Goal: Information Seeking & Learning: Learn about a topic

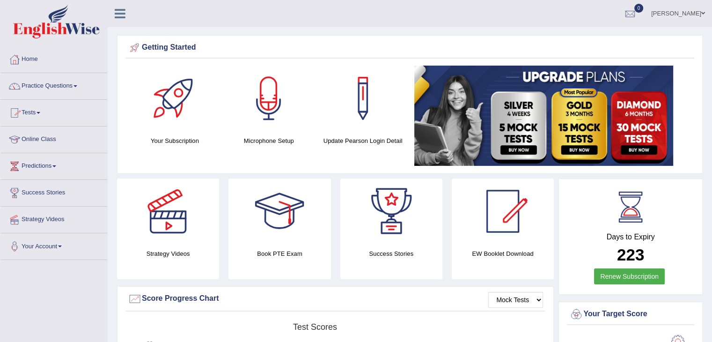
click at [50, 137] on link "Online Class" at bounding box center [53, 137] width 107 height 23
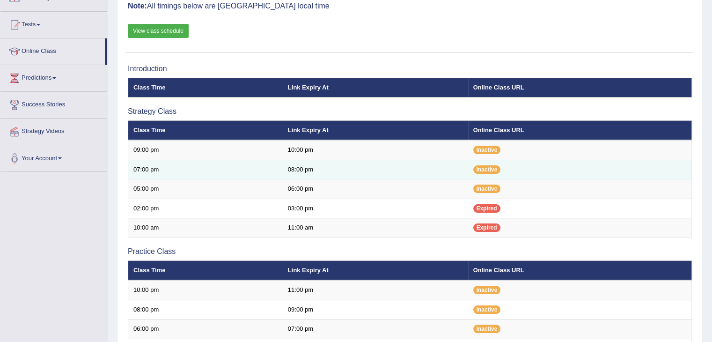
scroll to position [9, 0]
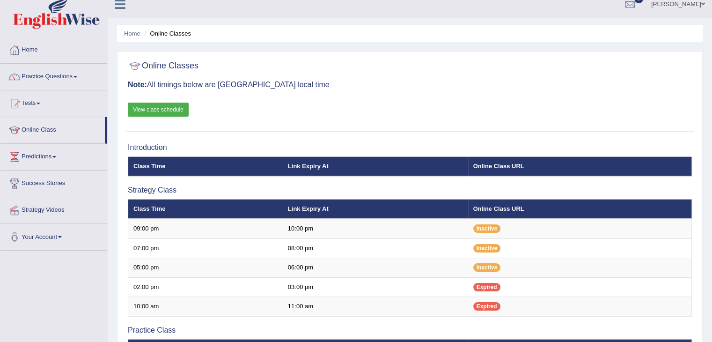
click at [146, 108] on link "View class schedule" at bounding box center [158, 109] width 61 height 14
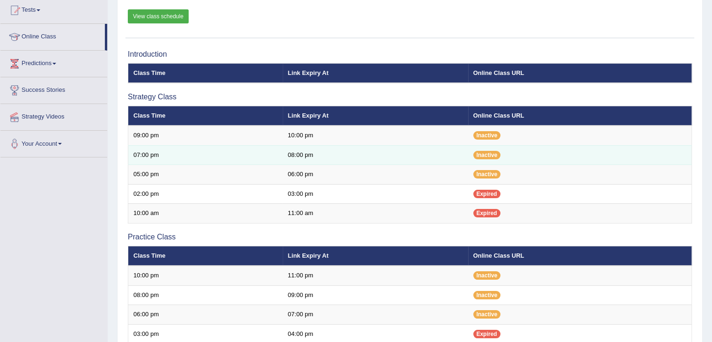
scroll to position [102, 0]
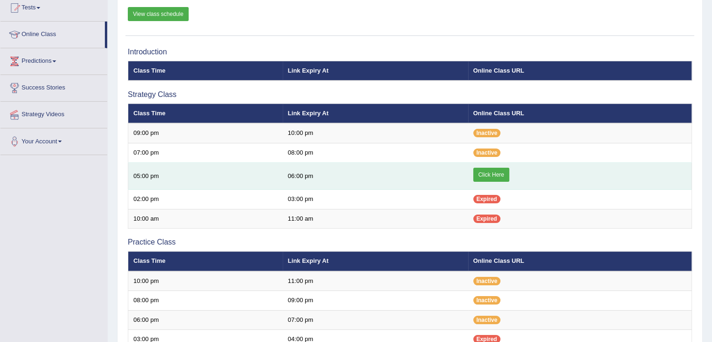
click at [485, 169] on link "Click Here" at bounding box center [491, 175] width 36 height 14
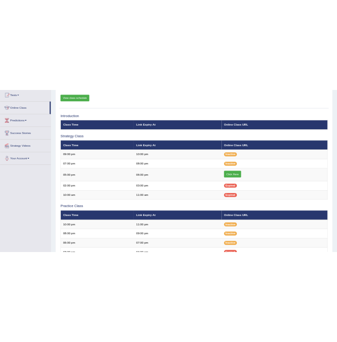
scroll to position [102, 0]
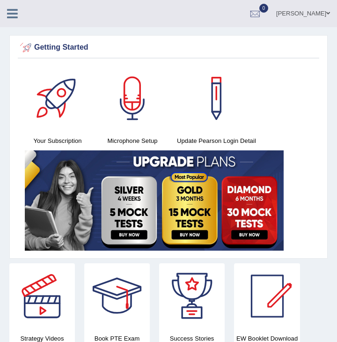
click at [13, 15] on icon at bounding box center [12, 13] width 11 height 12
